Goal: Find contact information: Find contact information

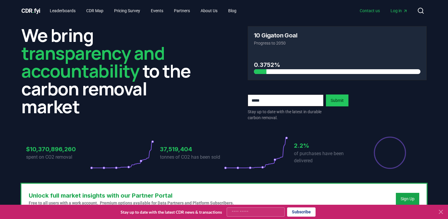
click at [372, 10] on link "Contact us" at bounding box center [370, 10] width 30 height 11
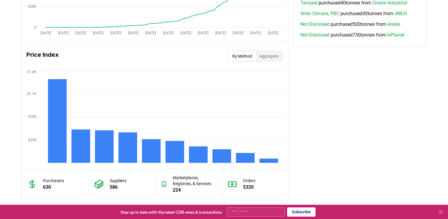
scroll to position [544, 0]
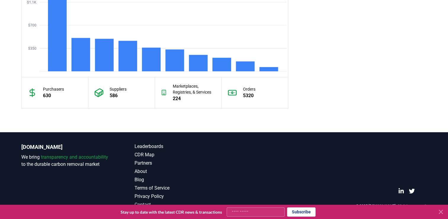
click at [142, 203] on link "Contact" at bounding box center [180, 204] width 90 height 7
click at [443, 213] on icon at bounding box center [441, 212] width 4 height 4
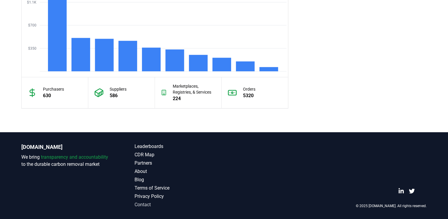
click at [138, 205] on link "Contact" at bounding box center [180, 204] width 90 height 7
click at [141, 206] on link "Contact" at bounding box center [180, 204] width 90 height 7
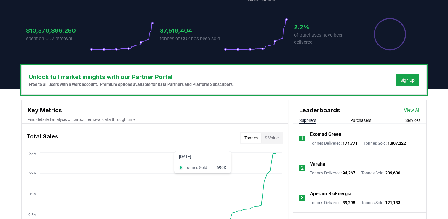
scroll to position [0, 0]
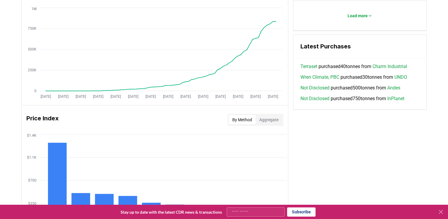
scroll to position [544, 0]
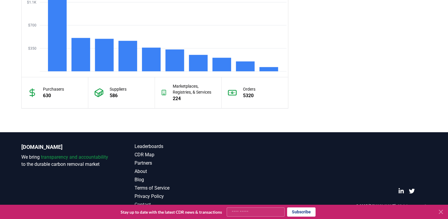
click at [141, 203] on link "Contact" at bounding box center [180, 204] width 90 height 7
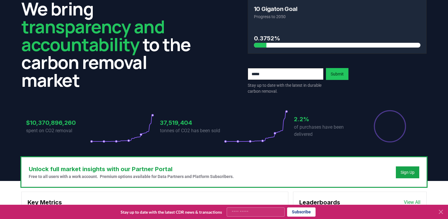
scroll to position [0, 0]
